Goal: Information Seeking & Learning: Learn about a topic

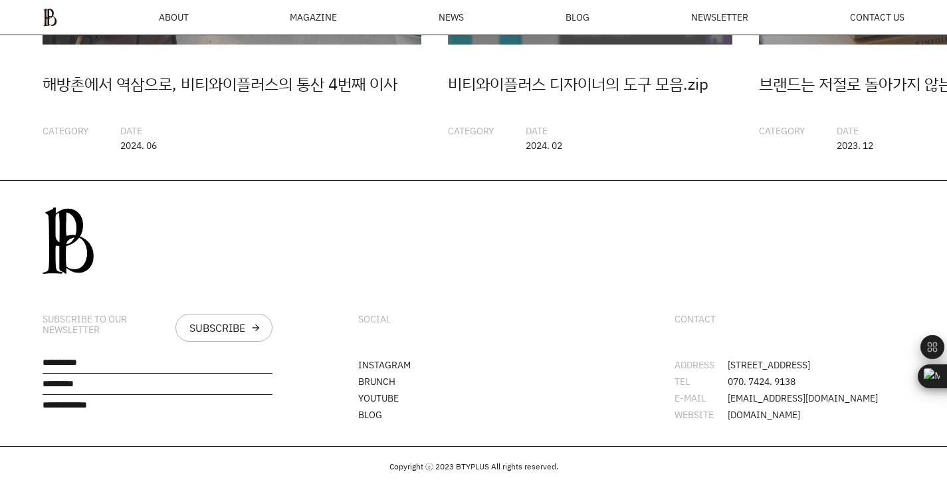
scroll to position [3274, 0]
drag, startPoint x: 182, startPoint y: 361, endPoint x: 405, endPoint y: 363, distance: 222.6
click at [405, 363] on div "SUBSCRIBE TO OUR NEWSLETTER SUBSCRIBE arrow_forward SOCIAL INSTAGRAM BRUNCH YOU…" at bounding box center [473, 313] width 947 height 265
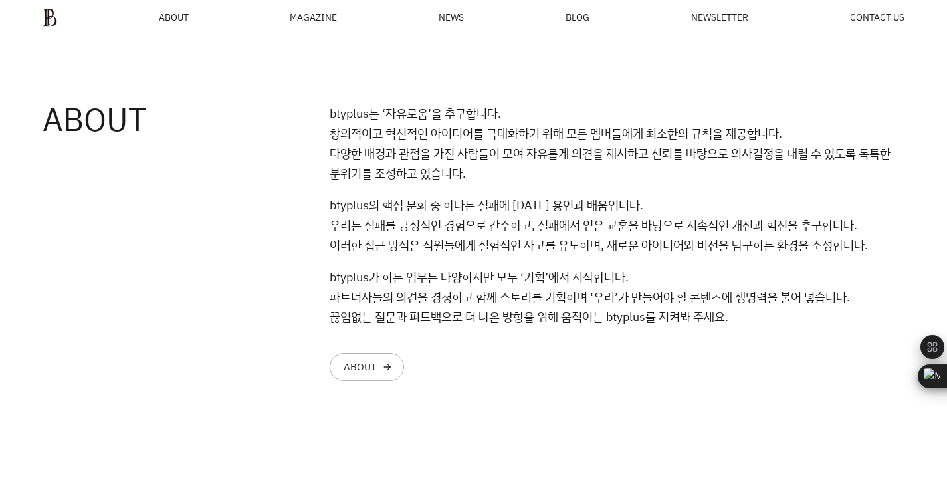
scroll to position [882, 0]
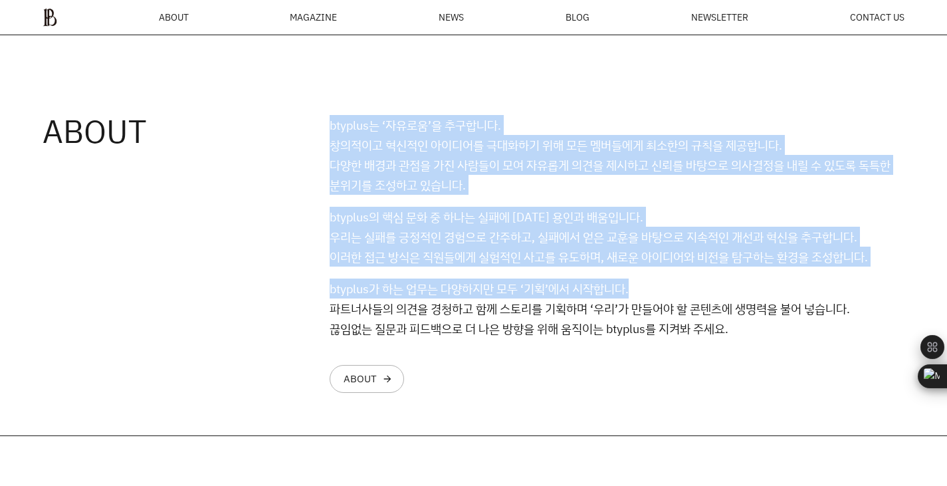
drag, startPoint x: 315, startPoint y: 165, endPoint x: 763, endPoint y: 295, distance: 466.9
click at [763, 295] on div "ABOUT btyplus는 ‘자유로움’을 추구합니다. 창의적이고 혁신적인 아이디어를 극대화하기 위해 모든 멤버들에게 최소한의 규칙을 제공합니다…" at bounding box center [473, 222] width 947 height 427
click at [763, 295] on p "btyplus가 하는 업무는 다양하지만 모두 ‘기획’에서 시작합니다. 파트너사들의 의견을 경청하고 함께 스토리를 기획하며 ‘우리’가 만들어야 …" at bounding box center [617, 308] width 575 height 60
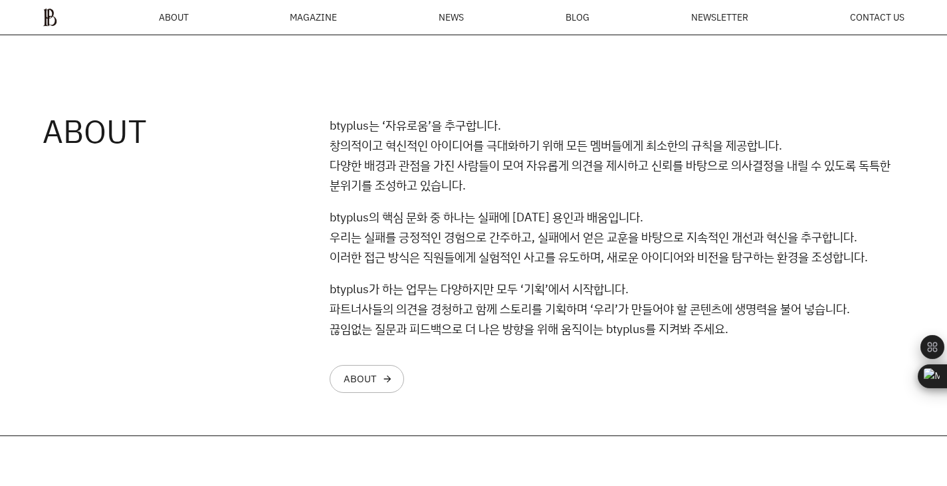
scroll to position [0, 0]
click at [177, 18] on span "ABOUT" at bounding box center [174, 17] width 30 height 9
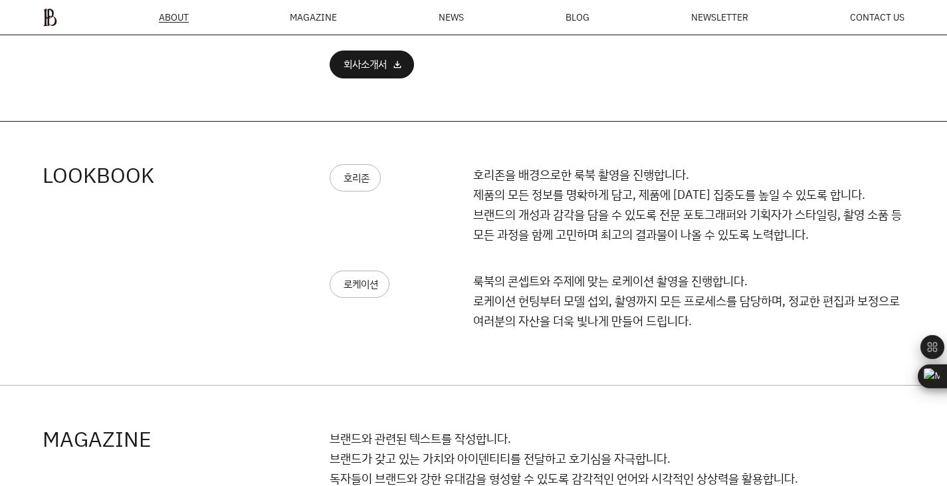
scroll to position [1305, 0]
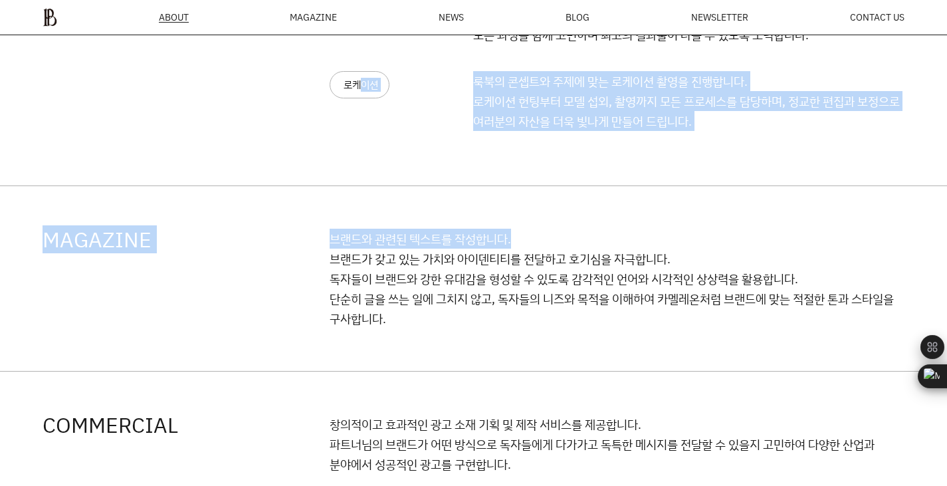
drag, startPoint x: 361, startPoint y: 87, endPoint x: 515, endPoint y: 197, distance: 188.6
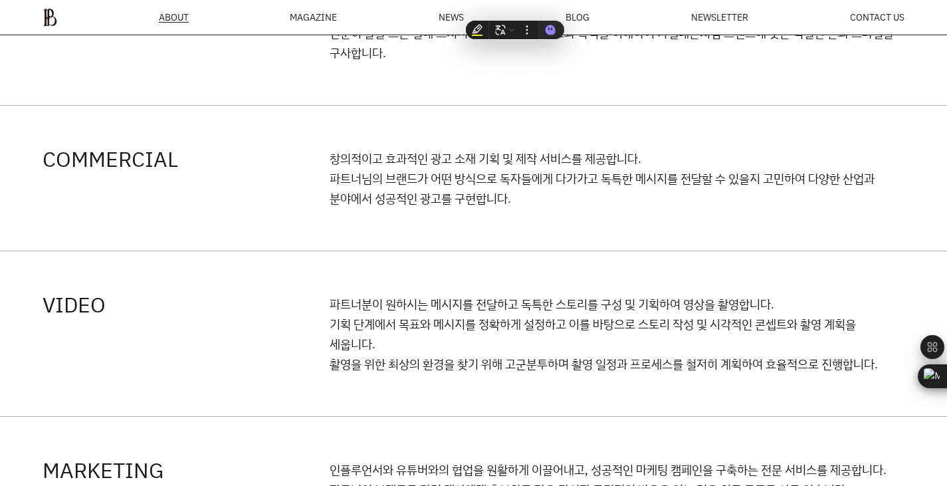
click at [524, 188] on p "창의적이고 효과적인 광고 소재 기획 및 제작 서비스를 제공합니다. 파트너님의 브랜드가 어떤 방식으로 독자들에게 다가가고 독특한 메시지를 전달할…" at bounding box center [617, 178] width 575 height 60
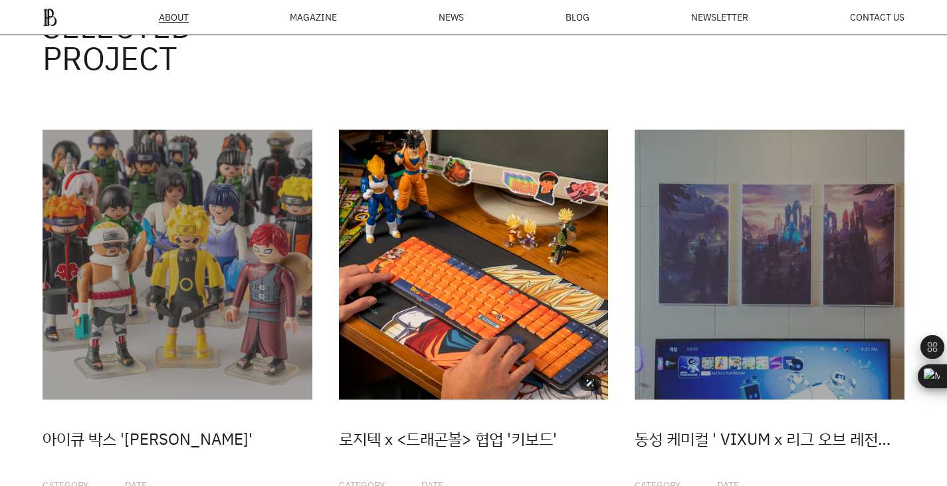
scroll to position [0, 0]
click at [476, 260] on img at bounding box center [474, 265] width 270 height 270
